Goal: Task Accomplishment & Management: Complete application form

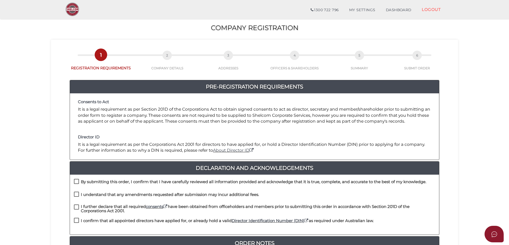
scroll to position [53, 0]
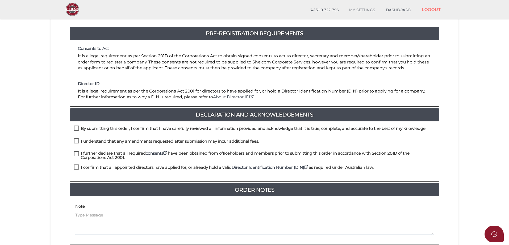
click at [77, 129] on label "By submitting this order, I confirm that I have carefully reviewed all informat…" at bounding box center [250, 129] width 353 height 7
checkbox input "true"
click at [78, 140] on label "I understand that any amendments requested after submission may incur additiona…" at bounding box center [166, 142] width 185 height 7
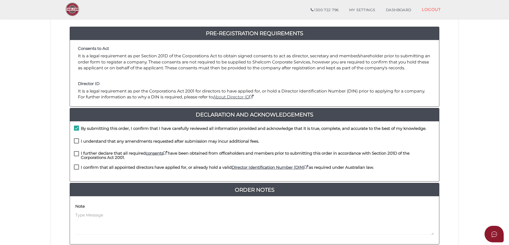
checkbox input "true"
click at [76, 154] on label "I further declare that all required consents have been obtained from officehold…" at bounding box center [254, 154] width 361 height 7
checkbox input "true"
click at [77, 167] on label "I confirm that all appointed directors have applied for, or already hold a vali…" at bounding box center [224, 168] width 300 height 7
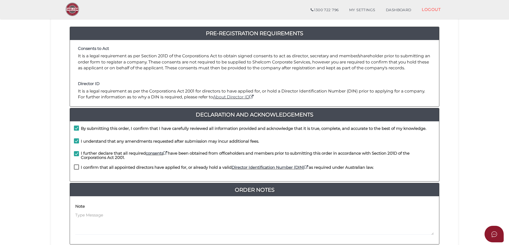
checkbox input "true"
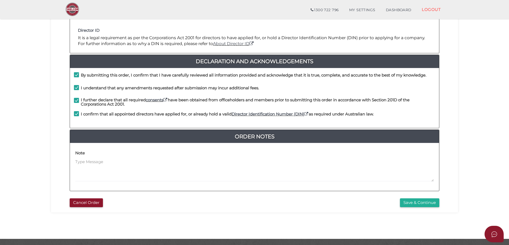
scroll to position [121, 0]
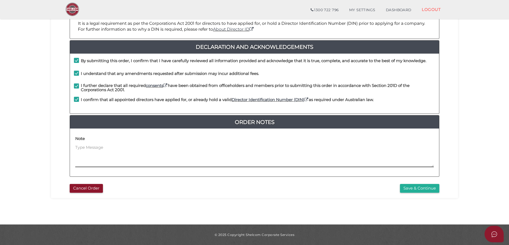
click at [99, 148] on textarea at bounding box center [254, 155] width 359 height 23
click at [81, 146] on textarea "My xlient would prefer the Company name was spelt in Capitals as follows:- ALLS…" at bounding box center [254, 155] width 359 height 23
click at [84, 146] on textarea "My xlient would prefer the Company name was spelt in Capitals as follows:- ALLS…" at bounding box center [254, 155] width 359 height 23
click at [128, 147] on textarea "My client would prefer the Company name was spelt in Capitals as follows:- ALLS…" at bounding box center [254, 155] width 359 height 23
type textarea "My client would prefer the new Company name was spelt in Capitals as follows:- …"
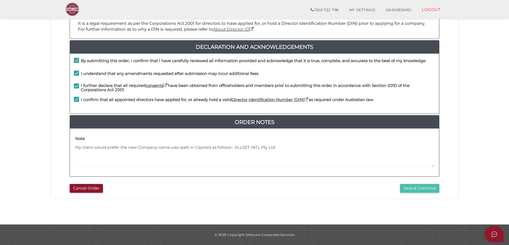
click at [417, 188] on button "Save & Continue" at bounding box center [419, 188] width 39 height 9
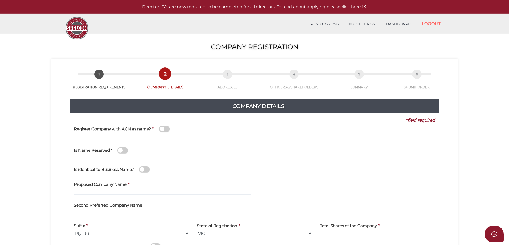
scroll to position [53, 0]
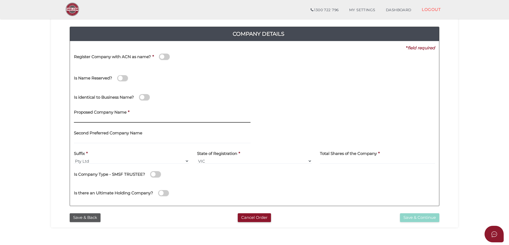
click at [103, 120] on input "text" at bounding box center [162, 120] width 177 height 6
type input "ALLSET INTL"
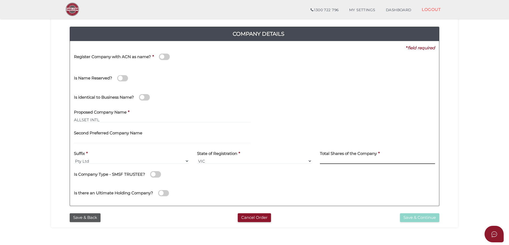
click at [338, 159] on input at bounding box center [377, 161] width 115 height 6
type input "1000"
click at [415, 216] on button "Save & Continue" at bounding box center [419, 217] width 39 height 9
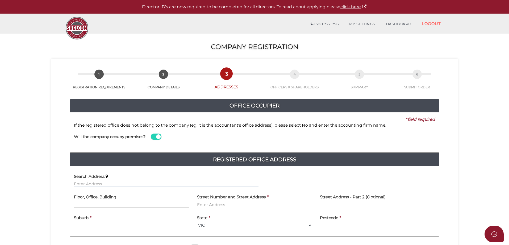
click at [95, 205] on input "text" at bounding box center [131, 204] width 115 height 6
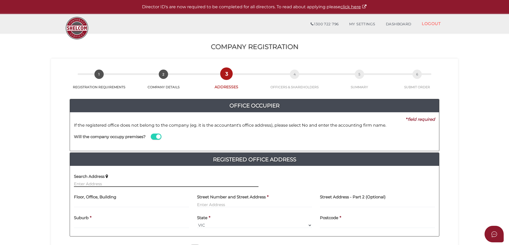
click at [97, 183] on input "text" at bounding box center [166, 184] width 185 height 6
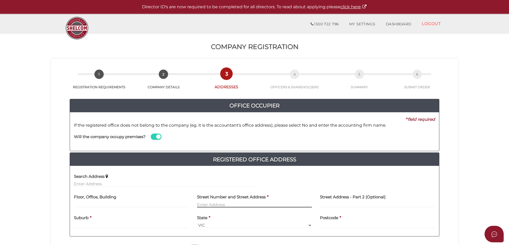
click at [206, 203] on input "text" at bounding box center [254, 204] width 115 height 6
type input "[STREET_ADDRESS][PERSON_NAME]"
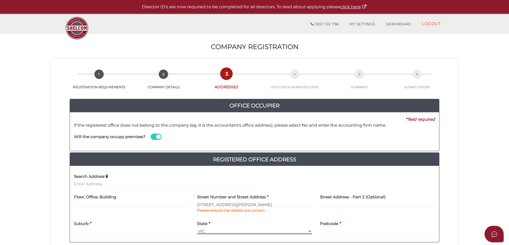
click at [217, 222] on div "State * Select State VIC ACT NSW NT QLD TAS WA SA" at bounding box center [254, 225] width 115 height 17
click at [181, 159] on h4 "Registered Office Address" at bounding box center [254, 159] width 369 height 9
click at [82, 230] on input "text" at bounding box center [131, 231] width 115 height 6
type input "BRUNSWIC"
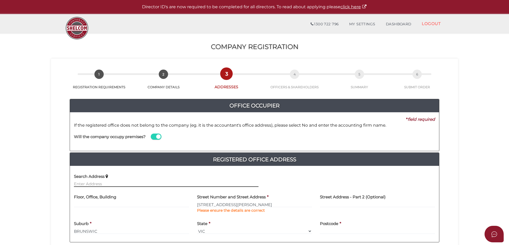
click at [82, 184] on input "text" at bounding box center [166, 184] width 185 height 6
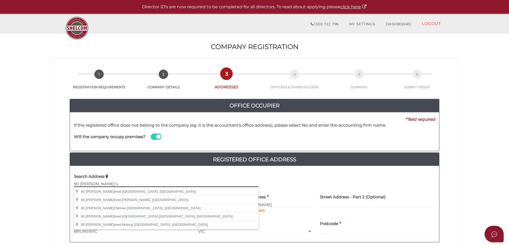
drag, startPoint x: 104, startPoint y: 184, endPoint x: 82, endPoint y: 184, distance: 22.1
click at [82, 184] on input "90 eDWARD s" at bounding box center [166, 184] width 185 height 6
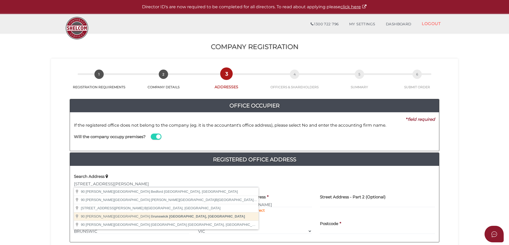
type input "90 Edward Street, Brunswick VIC, Australia"
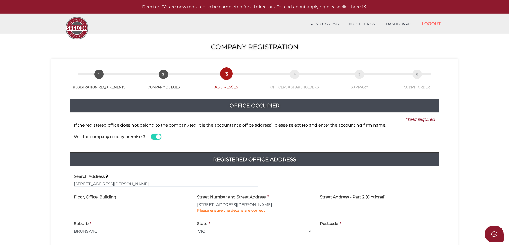
type input "[STREET_ADDRESS][PERSON_NAME]"
type input "[GEOGRAPHIC_DATA]"
select select "VIC"
type input "3056"
drag, startPoint x: 250, startPoint y: 205, endPoint x: 180, endPoint y: 214, distance: 70.2
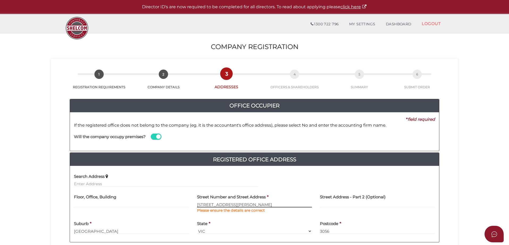
click at [180, 213] on div "Floor, Office, Building Street Number and Street Address * 90 Edward Street Ple…" at bounding box center [254, 204] width 369 height 27
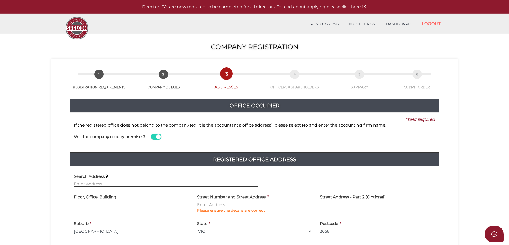
click at [102, 181] on input "text" at bounding box center [166, 184] width 185 height 6
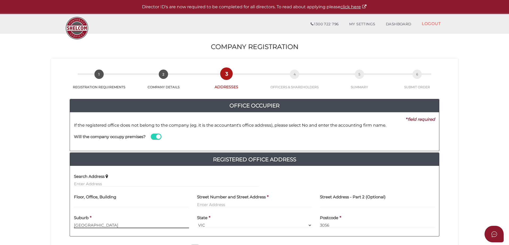
drag, startPoint x: 97, startPoint y: 225, endPoint x: 72, endPoint y: 222, distance: 25.7
click at [72, 222] on div "Suburb * Brunswick" at bounding box center [131, 221] width 123 height 21
drag, startPoint x: 335, startPoint y: 223, endPoint x: 313, endPoint y: 223, distance: 21.6
click at [314, 223] on div "Suburb * State * Select State VIC ACT NSW NT QLD TAS WA SA Postcode * 3056" at bounding box center [254, 221] width 369 height 21
drag, startPoint x: 235, startPoint y: 223, endPoint x: 204, endPoint y: 233, distance: 32.2
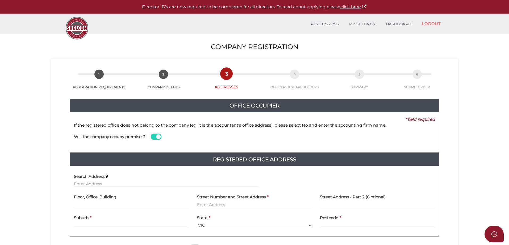
click at [225, 223] on select "Select State VIC ACT NSW NT QLD TAS WA SA" at bounding box center [254, 225] width 115 height 6
click at [205, 226] on select "Select State VIC ACT NSW NT QLD TAS WA SA" at bounding box center [254, 225] width 115 height 6
drag, startPoint x: 205, startPoint y: 226, endPoint x: 194, endPoint y: 227, distance: 11.0
click at [194, 227] on div "State * Select State VIC ACT NSW NT QLD TAS WA SA" at bounding box center [254, 221] width 123 height 21
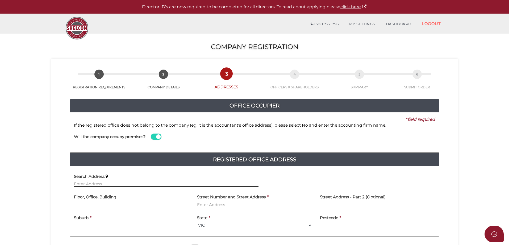
click at [95, 184] on input "text" at bounding box center [166, 184] width 185 height 6
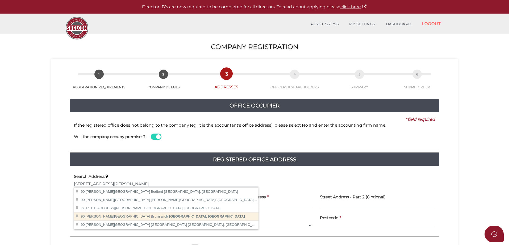
type input "[STREET_ADDRESS][PERSON_NAME]"
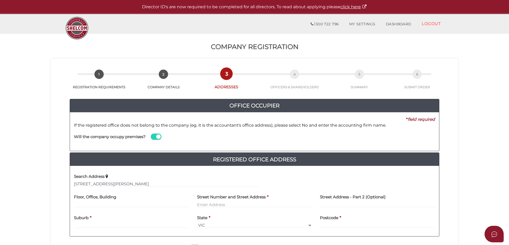
type input "[STREET_ADDRESS][PERSON_NAME]"
type input "[GEOGRAPHIC_DATA]"
select select "VIC"
type input "3056"
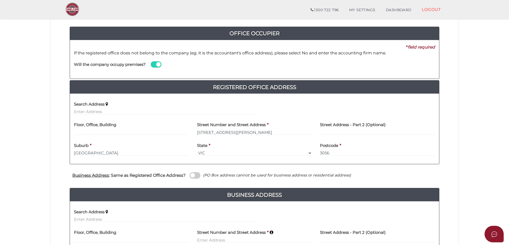
scroll to position [80, 0]
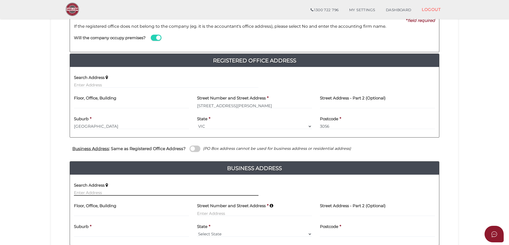
click at [96, 192] on input "text" at bounding box center [166, 193] width 185 height 6
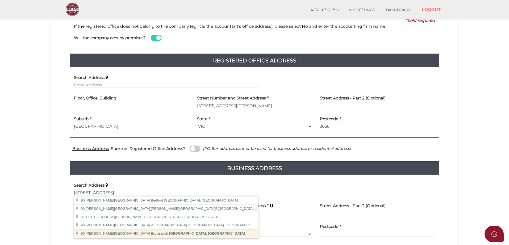
type input "[STREET_ADDRESS][PERSON_NAME]"
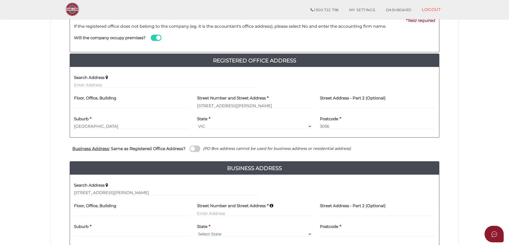
type input "[STREET_ADDRESS][PERSON_NAME]"
type input "[GEOGRAPHIC_DATA]"
select select "VIC"
type input "3056"
click at [198, 150] on span at bounding box center [195, 148] width 11 height 6
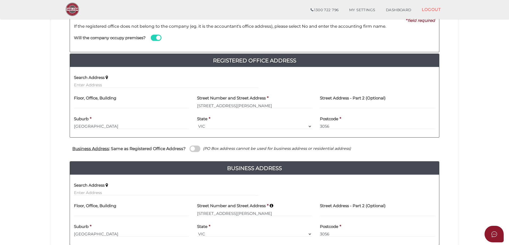
click at [0, 0] on input "checkbox" at bounding box center [0, 0] width 0 height 0
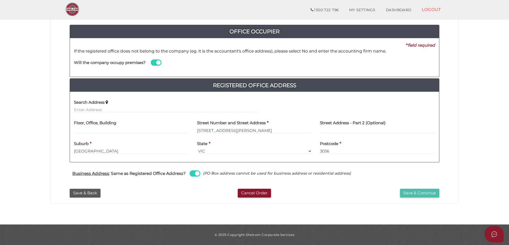
click at [418, 193] on button "Save & Continue" at bounding box center [419, 192] width 39 height 9
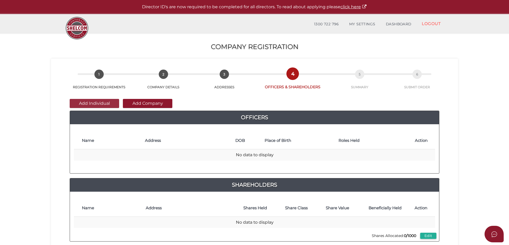
click at [96, 104] on button "Add Individual" at bounding box center [95, 103] width 50 height 9
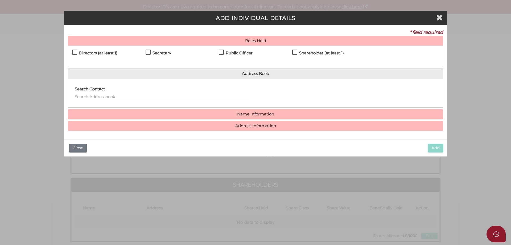
click at [76, 51] on label "Directors (at least 1)" at bounding box center [94, 54] width 45 height 7
checkbox input "true"
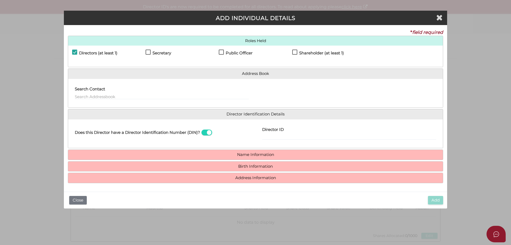
click at [147, 52] on label "Secretary" at bounding box center [159, 54] width 26 height 7
checkbox input "true"
click at [224, 51] on label "Public Officer" at bounding box center [236, 54] width 34 height 7
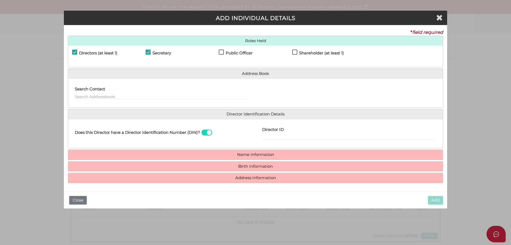
checkbox input "true"
click at [106, 94] on input "text" at bounding box center [162, 96] width 174 height 6
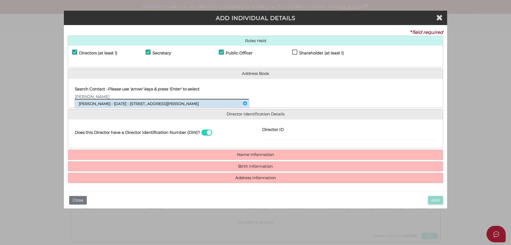
type input "[PERSON_NAME]"
click at [114, 104] on li "Karl Robert Kaldawi - 09/05/1992 - 90 Edward Street, Brunswick, VIC, 3056" at bounding box center [162, 104] width 174 height 8
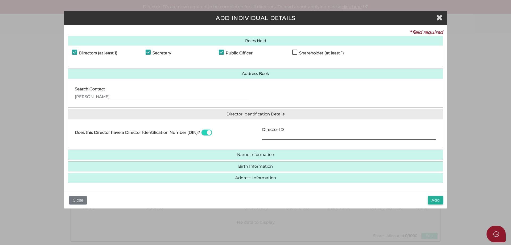
click at [270, 137] on input "Director ID" at bounding box center [349, 137] width 174 height 6
click at [96, 95] on input "Karl" at bounding box center [162, 96] width 174 height 6
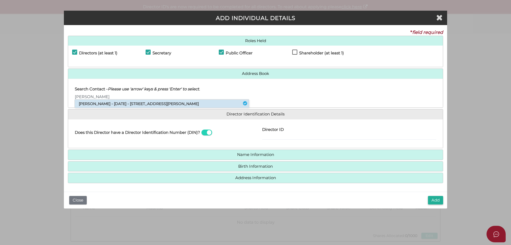
click at [103, 103] on li "Karl Robert Kaldawi - 09/05/1992 - 90 Edward Street, Brunswick, VIC, 3056" at bounding box center [162, 104] width 174 height 8
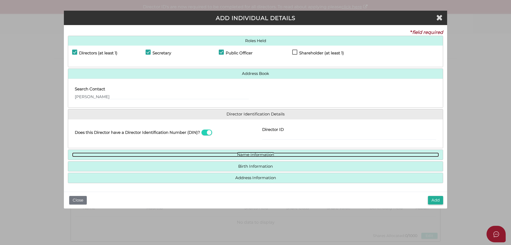
click at [258, 155] on link "Name Information" at bounding box center [255, 154] width 367 height 5
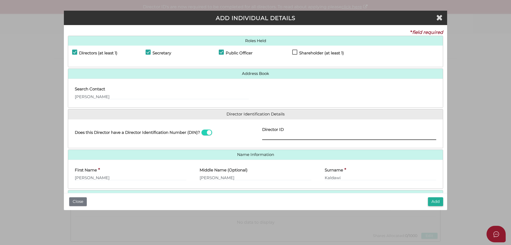
click at [274, 135] on input "Director ID" at bounding box center [349, 137] width 174 height 6
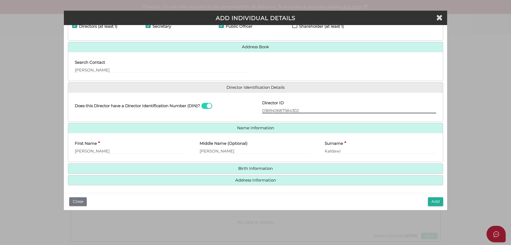
scroll to position [27, 0]
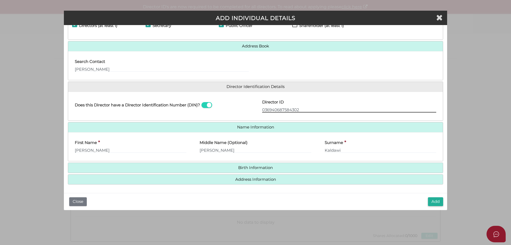
type input "036940687584302"
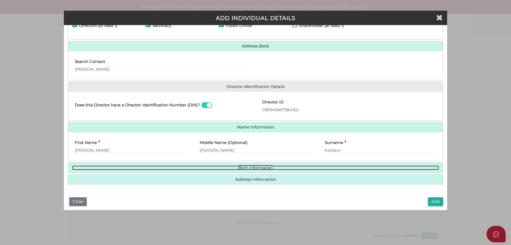
click at [258, 167] on link "Birth Information" at bounding box center [255, 167] width 367 height 5
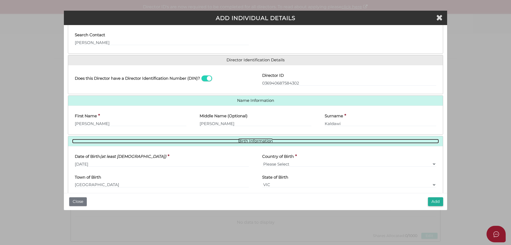
scroll to position [77, 0]
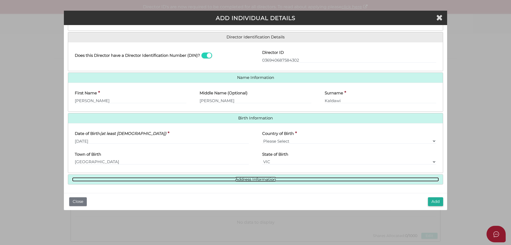
click at [263, 178] on link "Address Information" at bounding box center [255, 179] width 367 height 5
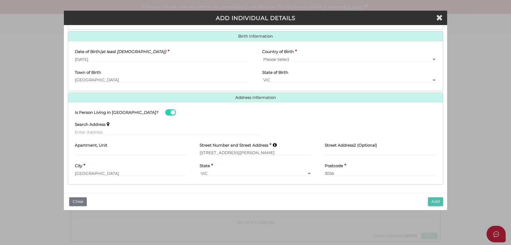
click at [435, 201] on button "Add" at bounding box center [435, 201] width 15 height 9
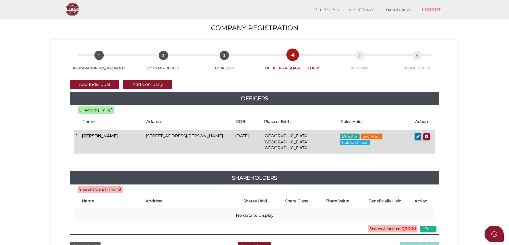
scroll to position [27, 0]
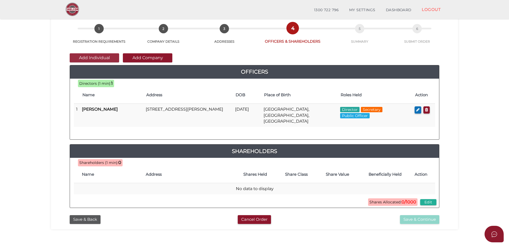
click at [105, 58] on button "Add Individual" at bounding box center [95, 57] width 50 height 9
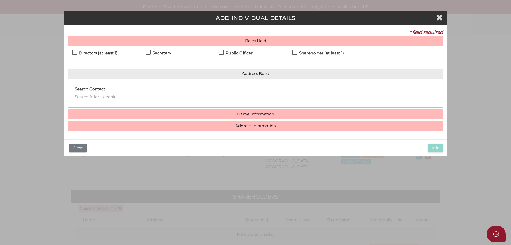
click at [74, 51] on label "Directors (at least 1)" at bounding box center [94, 54] width 45 height 7
checkbox input "true"
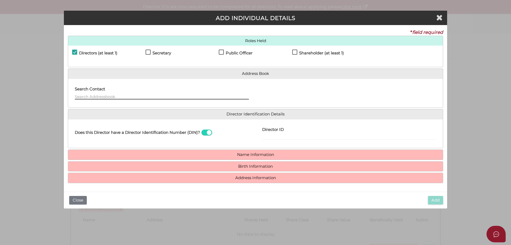
click at [92, 95] on input "text" at bounding box center [162, 96] width 174 height 6
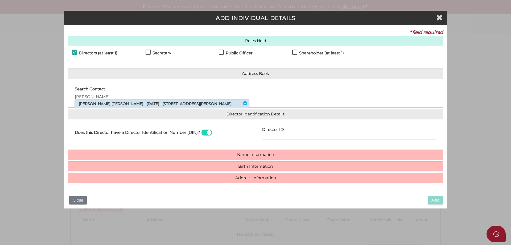
click at [103, 102] on li "Lucy Celeste Davies - 03/06/1993 - 90 Edward Street, Brunswick, VIC, 3056" at bounding box center [162, 104] width 174 height 8
type input "Lucy"
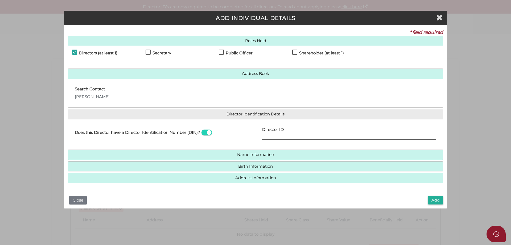
click at [270, 137] on input "Director ID" at bounding box center [349, 137] width 174 height 6
type input "036232534305827"
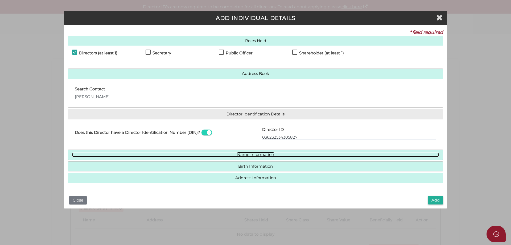
click at [265, 153] on link "Name Information" at bounding box center [255, 154] width 367 height 5
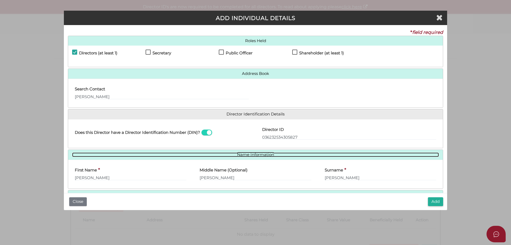
scroll to position [27, 0]
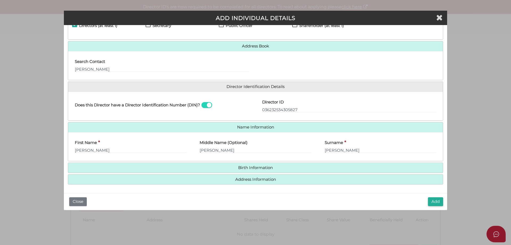
click at [258, 164] on h4 "Birth Information" at bounding box center [255, 168] width 375 height 10
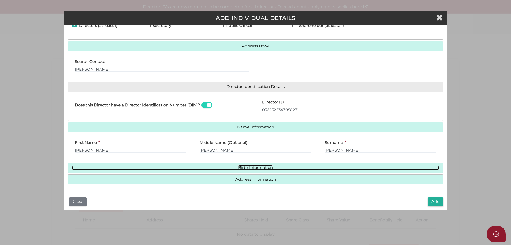
click at [259, 166] on link "Birth Information" at bounding box center [255, 167] width 367 height 5
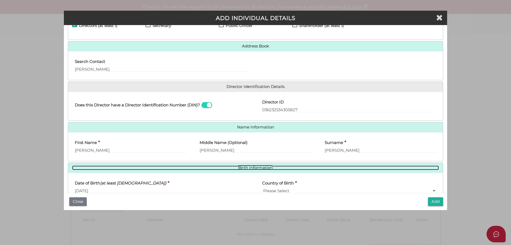
scroll to position [77, 0]
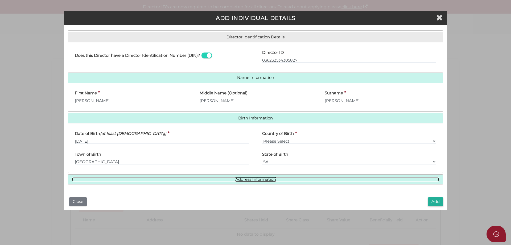
click at [265, 177] on link "Address Information" at bounding box center [255, 179] width 367 height 5
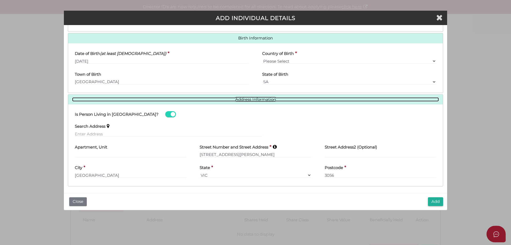
scroll to position [159, 0]
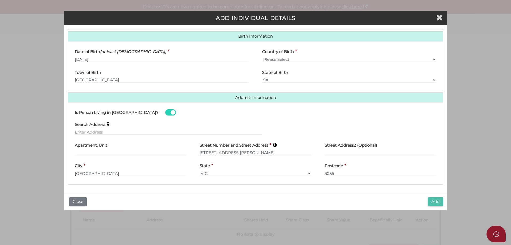
click at [434, 202] on button "Add" at bounding box center [435, 201] width 15 height 9
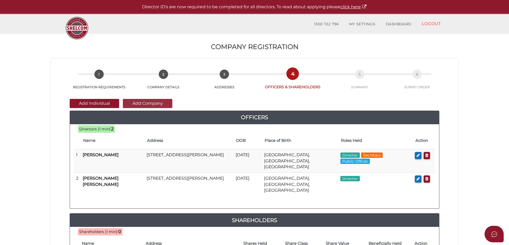
click at [156, 102] on button "Add Company" at bounding box center [148, 103] width 50 height 9
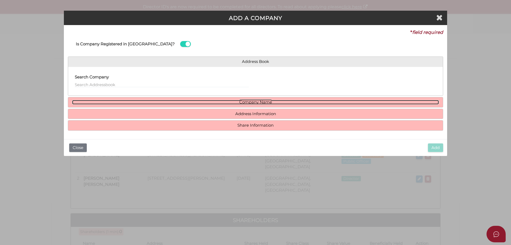
click at [248, 102] on link "Company Name" at bounding box center [255, 102] width 367 height 5
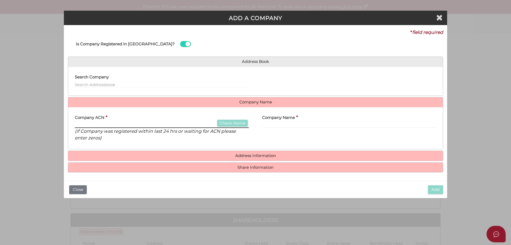
click at [106, 124] on input "text" at bounding box center [162, 125] width 174 height 6
type input "688888128"
click at [225, 125] on button "Check Name" at bounding box center [232, 123] width 31 height 7
type input "DAVIES KALDAWI PTY LTD"
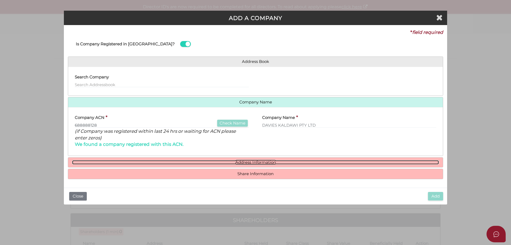
click at [244, 163] on link "Address Information" at bounding box center [255, 162] width 367 height 5
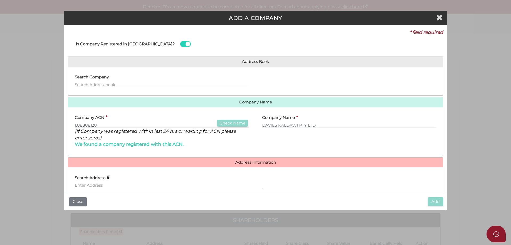
click at [124, 185] on input "text" at bounding box center [168, 185] width 187 height 6
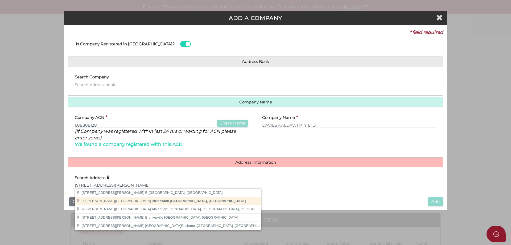
type input "90 Edward Street, Brunswick VIC, Australia"
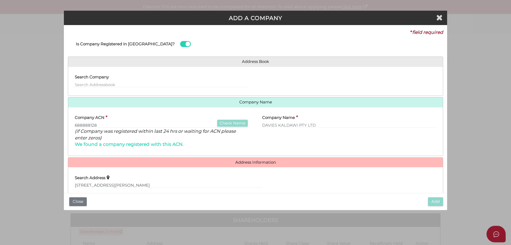
type input "90 Edward Street"
type input "Brunswick"
select select "VIC"
type input "3056"
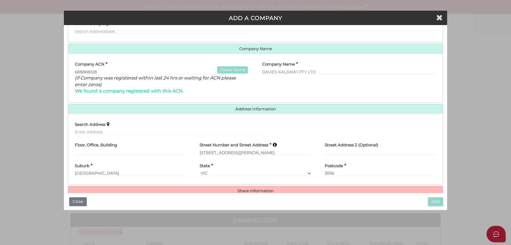
scroll to position [65, 0]
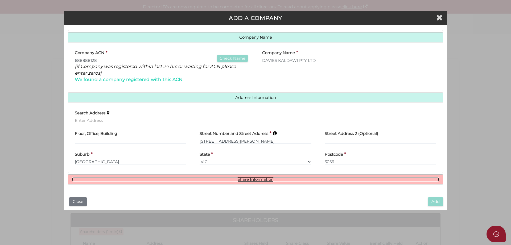
click at [250, 180] on link "Share Information" at bounding box center [255, 179] width 367 height 5
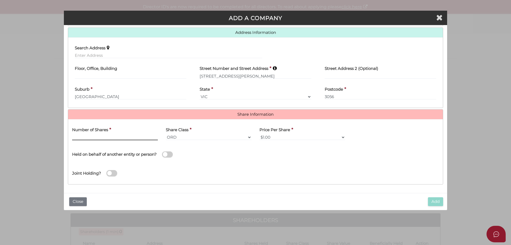
click at [109, 136] on input "text" at bounding box center [115, 137] width 86 height 6
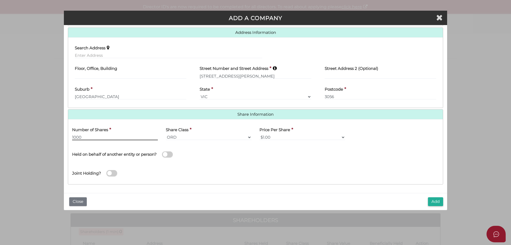
type input "1000"
click at [169, 154] on span at bounding box center [167, 154] width 11 height 6
click at [0, 0] on input "checkbox" at bounding box center [0, 0] width 0 height 0
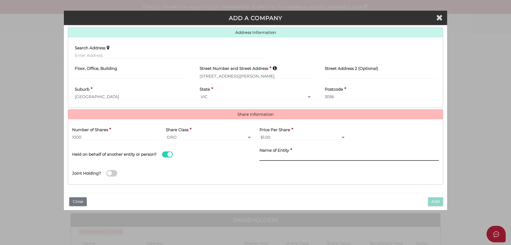
click at [264, 156] on input "text" at bounding box center [349, 158] width 179 height 6
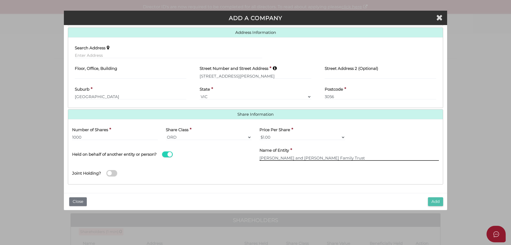
type input "Karl and Lucy Kaldawi Family Trust"
click at [433, 201] on button "Add" at bounding box center [435, 201] width 15 height 9
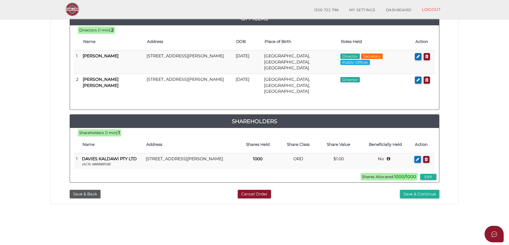
scroll to position [106, 0]
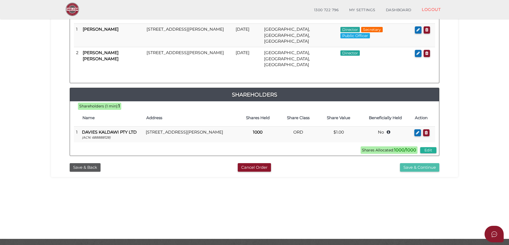
click at [414, 163] on button "Save & Continue" at bounding box center [419, 167] width 39 height 9
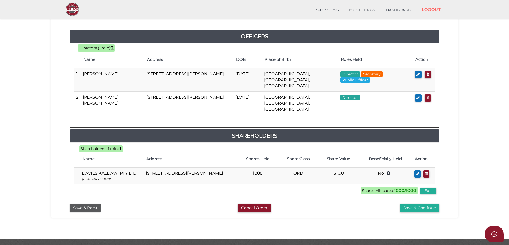
scroll to position [244, 0]
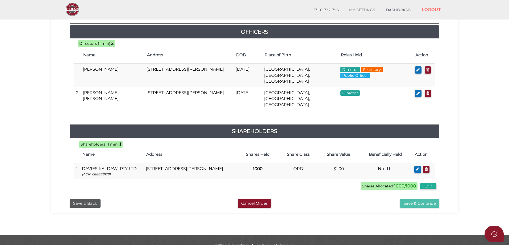
click at [423, 199] on button "Save & Continue" at bounding box center [419, 203] width 39 height 9
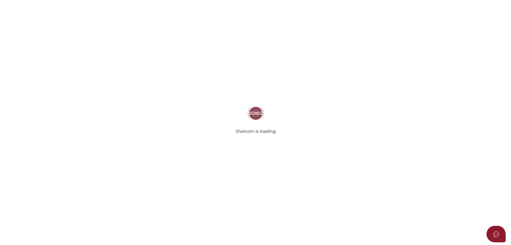
select select "Comb Binding"
radio input "true"
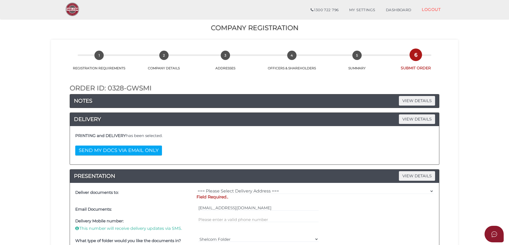
scroll to position [80, 0]
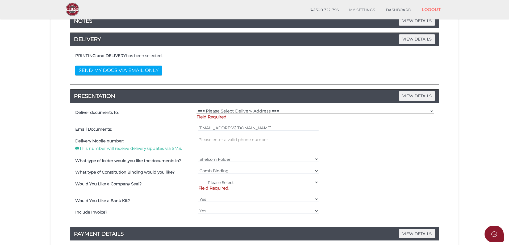
click at [210, 110] on select "=== Please Select Delivery Address === (User Address - [PERSON_NAME]) Level [ST…" at bounding box center [315, 111] width 237 height 6
select select "Other"
click at [197, 108] on select "=== Please Select Delivery Address === (User Address - [PERSON_NAME]) Level [ST…" at bounding box center [315, 111] width 237 height 6
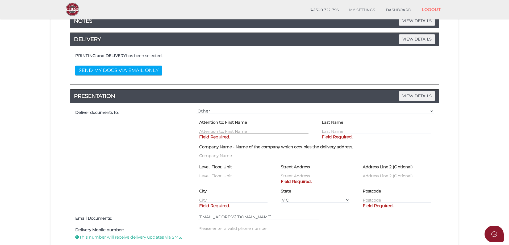
click at [241, 130] on input "text" at bounding box center [253, 131] width 109 height 6
click at [247, 143] on label "Company Name - Name of the company which occupies the delivery address." at bounding box center [276, 146] width 154 height 9
click at [245, 129] on input "text" at bounding box center [253, 131] width 109 height 6
click at [239, 131] on input "text" at bounding box center [253, 131] width 109 height 6
type input "[PERSON_NAME]"
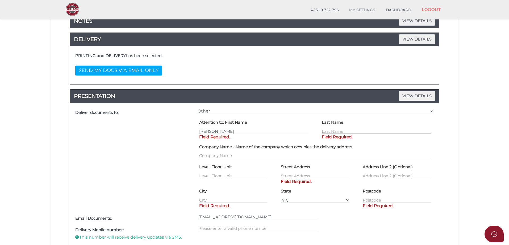
click at [328, 131] on input "text" at bounding box center [376, 131] width 109 height 6
type input "Kingsford"
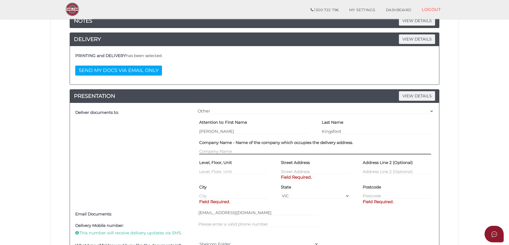
click at [224, 150] on input "text" at bounding box center [315, 151] width 232 height 6
type input "[PERSON_NAME] & Associates"
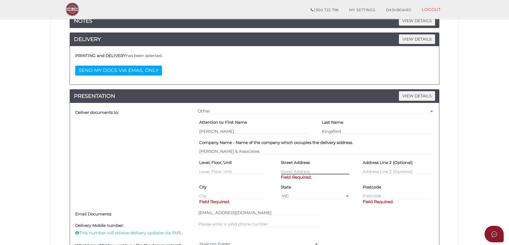
click at [294, 171] on input "text" at bounding box center [315, 171] width 68 height 6
click at [316, 180] on div "Street Address Field Required." at bounding box center [315, 170] width 82 height 24
click at [301, 171] on input "text" at bounding box center [315, 171] width 68 height 6
type input "[STREET_ADDRESS]"
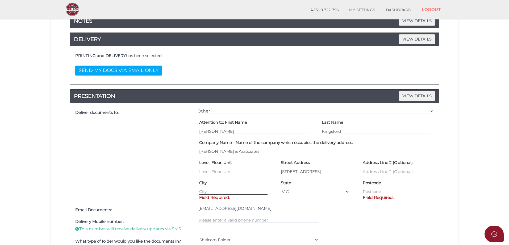
click at [239, 194] on div "City Field Required." at bounding box center [233, 186] width 68 height 16
type input "Ivanhoe"
click at [370, 191] on input "text" at bounding box center [397, 191] width 68 height 6
type input "3079"
click at [143, 173] on div "Deliver documents to:" at bounding box center [134, 155] width 121 height 97
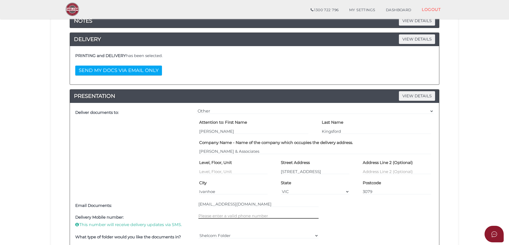
click at [216, 215] on input "text" at bounding box center [259, 215] width 121 height 6
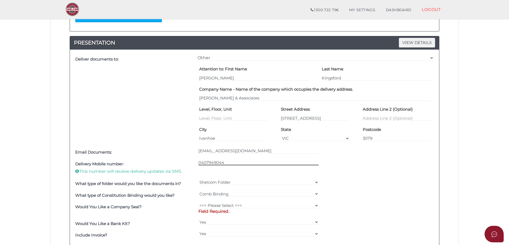
type input "0407949044"
click at [315, 193] on select "=== Please Select === Comb Binding No Binding" at bounding box center [259, 194] width 121 height 6
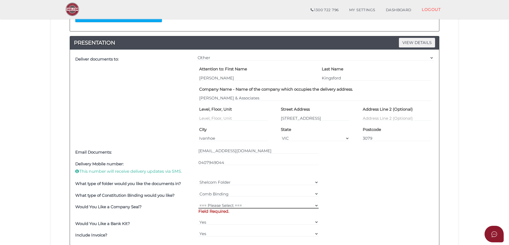
click at [215, 205] on select "=== Please Select === Fold Seal $50 No Seal" at bounding box center [259, 205] width 121 height 6
select select "0"
click at [199, 202] on select "=== Please Select === Fold Seal $50 No Seal" at bounding box center [259, 205] width 121 height 6
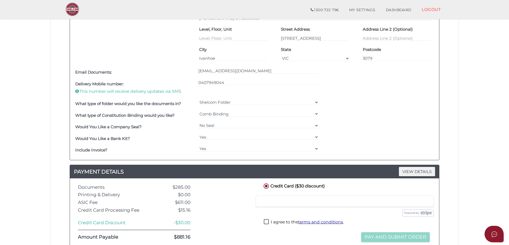
scroll to position [266, 0]
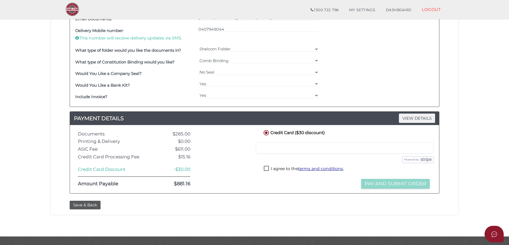
click at [265, 168] on label "I agree to the terms and conditions ." at bounding box center [304, 169] width 80 height 7
checkbox input "true"
click at [386, 183] on button "Pay and Submit Order" at bounding box center [395, 184] width 69 height 10
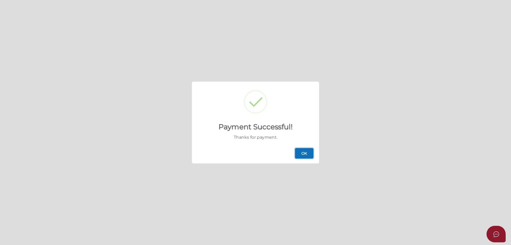
click at [305, 153] on button "OK" at bounding box center [304, 153] width 19 height 11
